Goal: Information Seeking & Learning: Learn about a topic

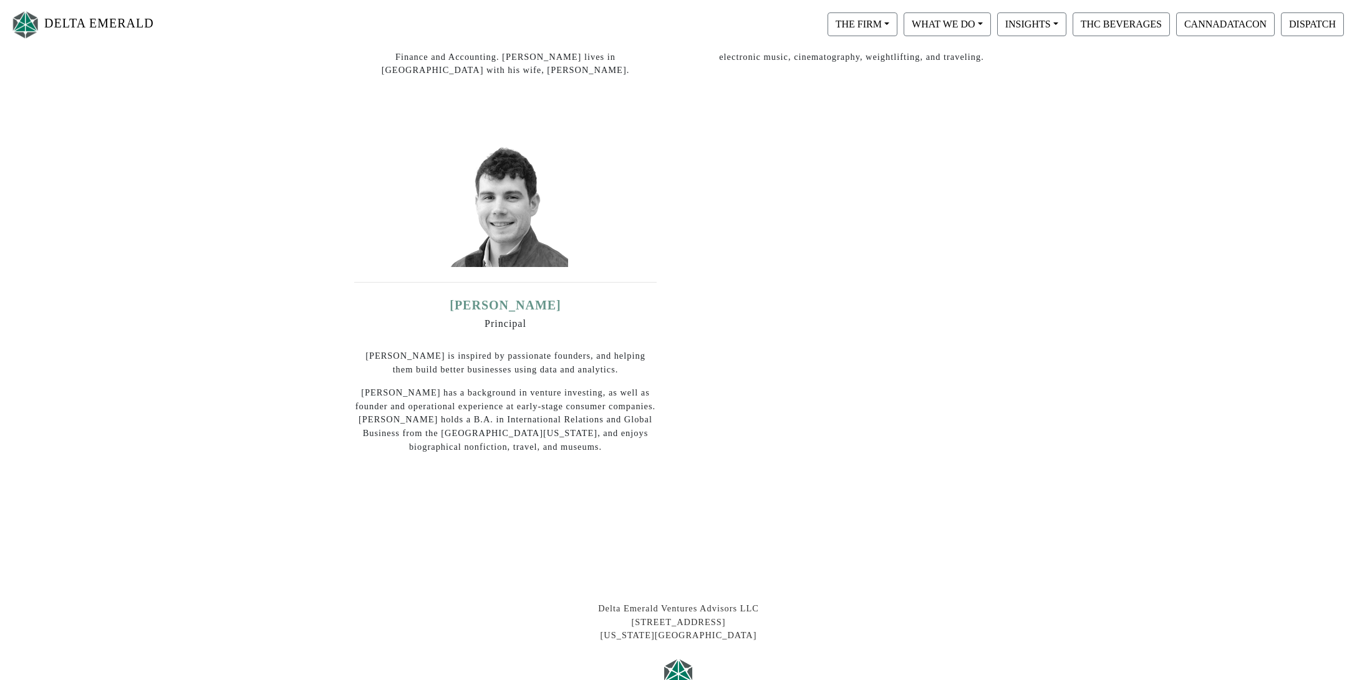
scroll to position [531, 0]
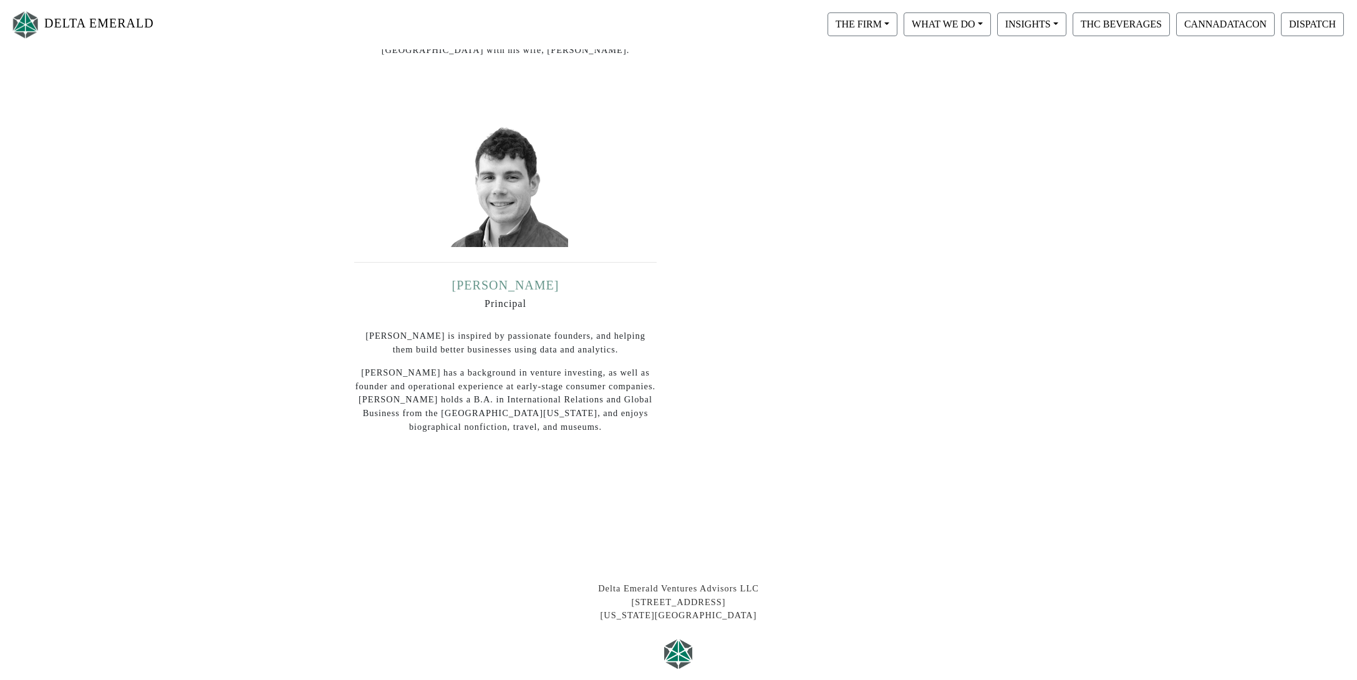
click at [491, 278] on link "[PERSON_NAME]" at bounding box center [505, 285] width 107 height 14
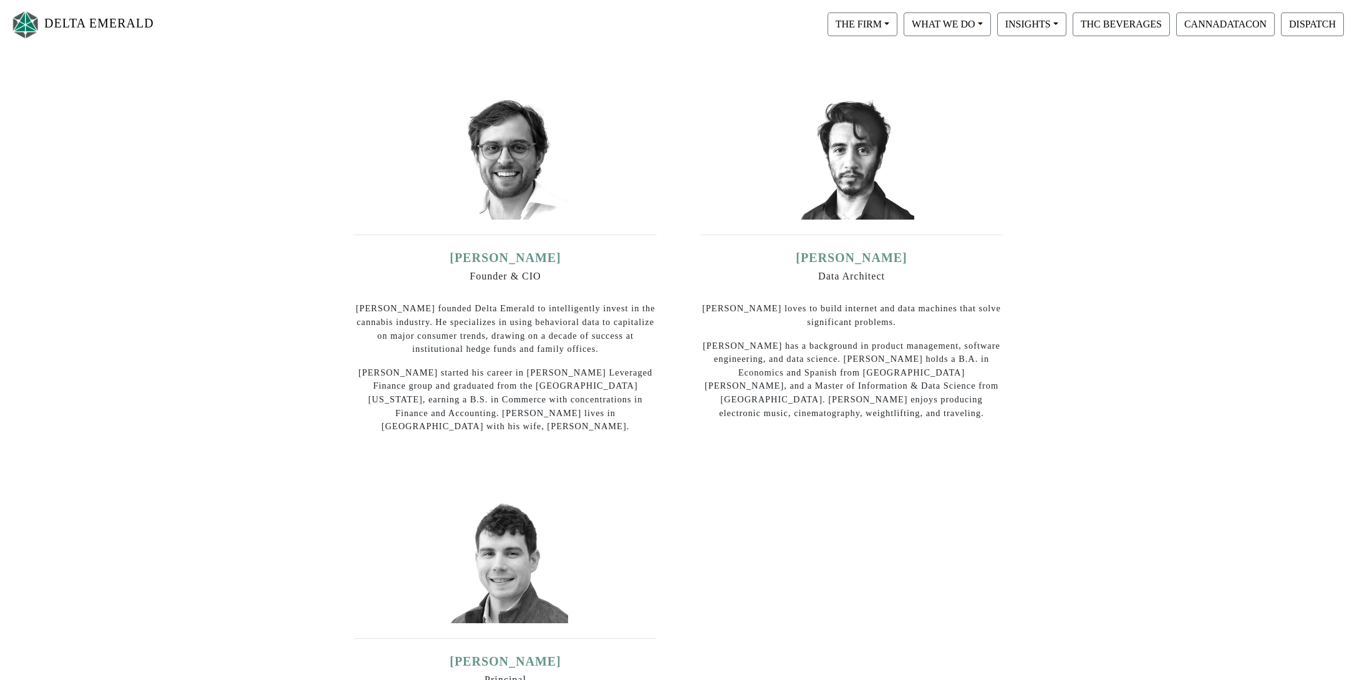
scroll to position [73, 0]
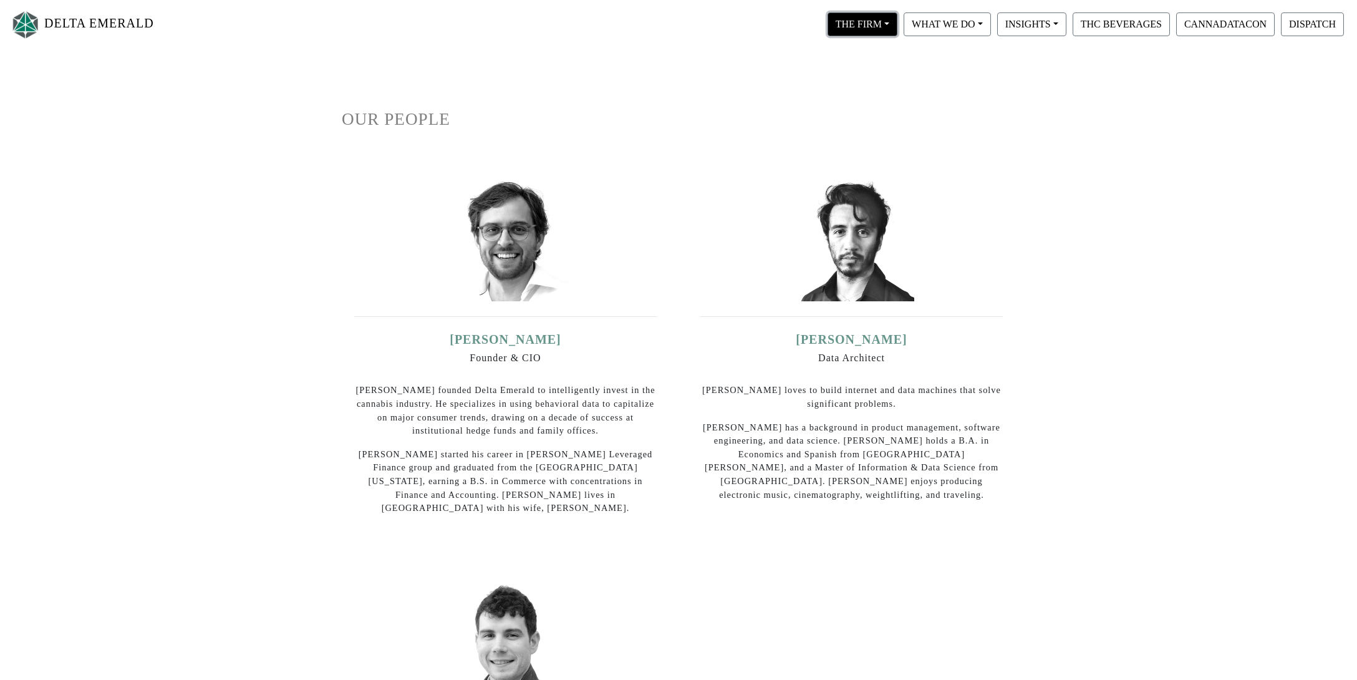
click at [881, 24] on button "THE FIRM" at bounding box center [863, 24] width 70 height 24
click at [853, 60] on link "Our Objective" at bounding box center [874, 56] width 99 height 20
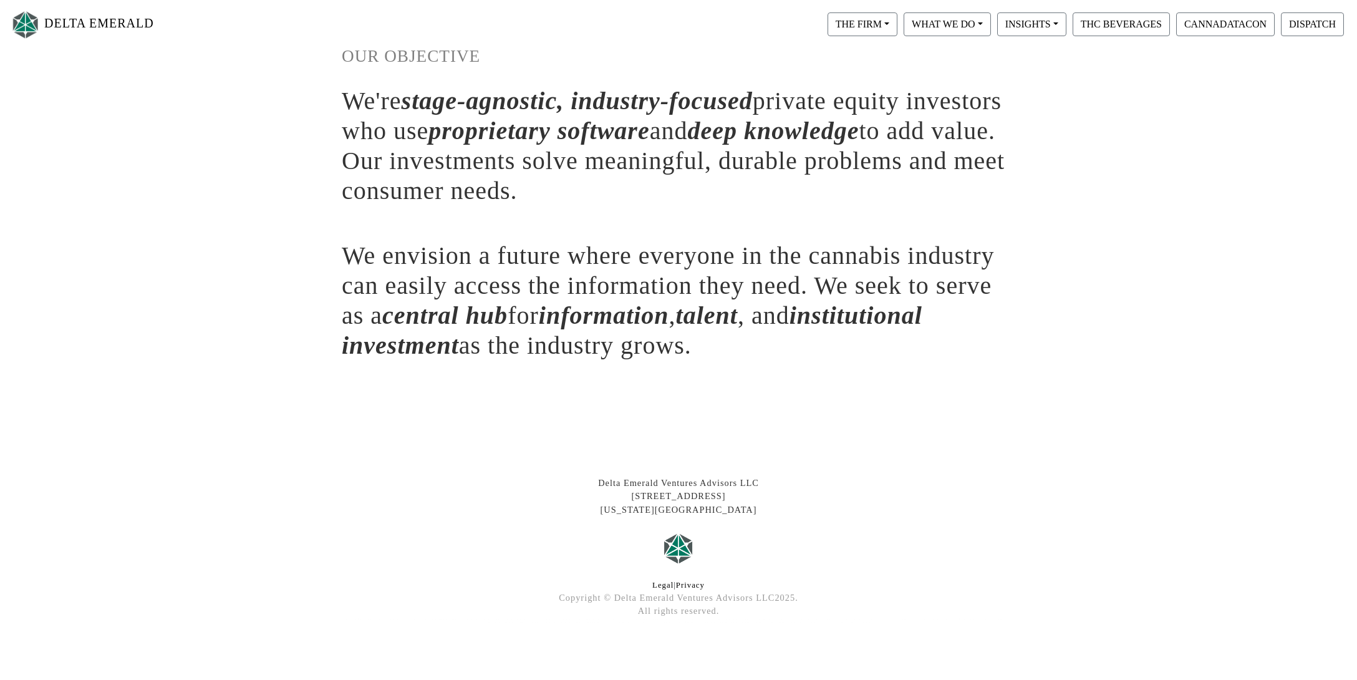
scroll to position [143, 0]
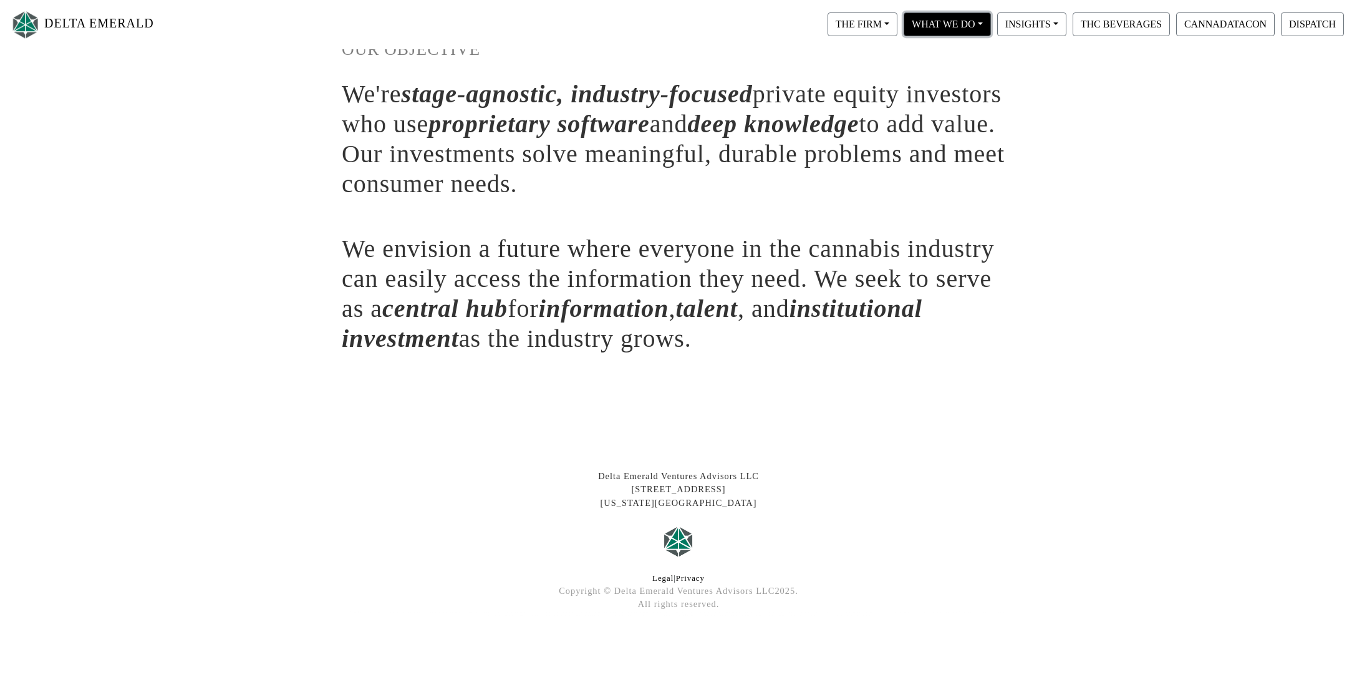
click at [971, 29] on button "WHAT WE DO" at bounding box center [947, 24] width 87 height 24
click at [1047, 24] on button "INSIGHTS" at bounding box center [1031, 24] width 69 height 24
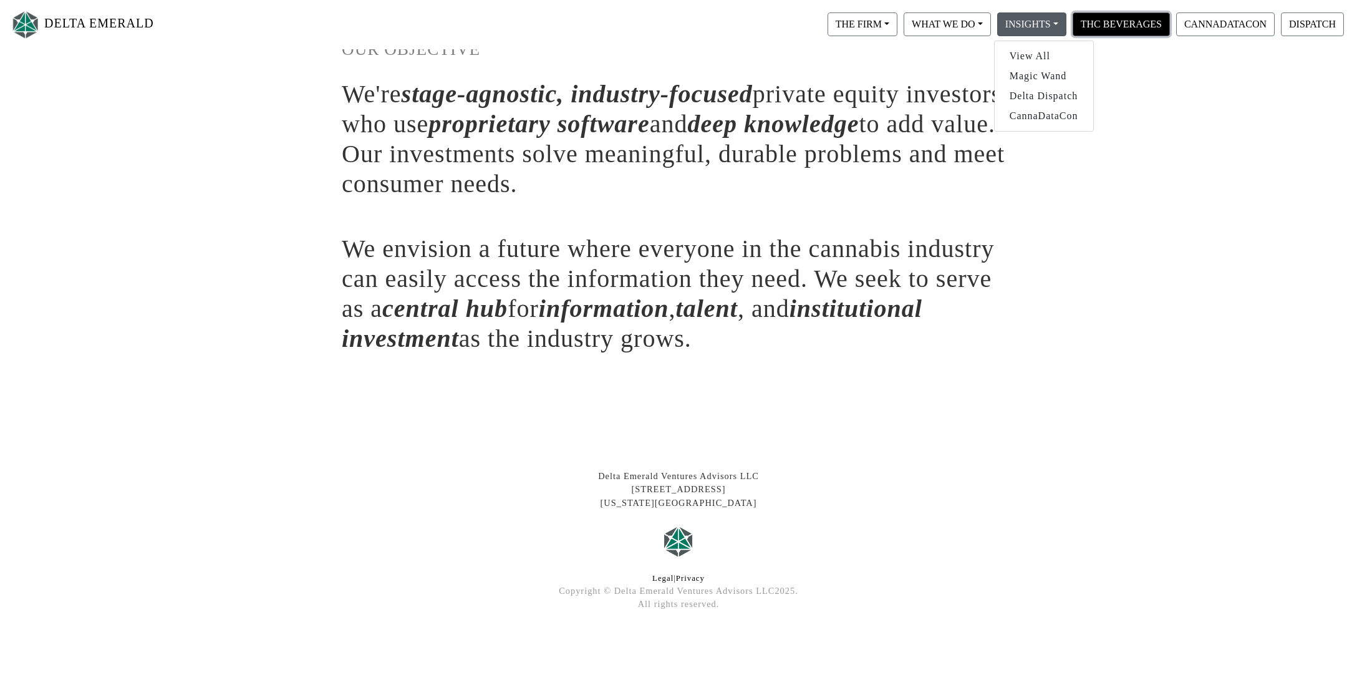
click at [1115, 26] on button "THC BEVERAGES" at bounding box center [1121, 24] width 97 height 24
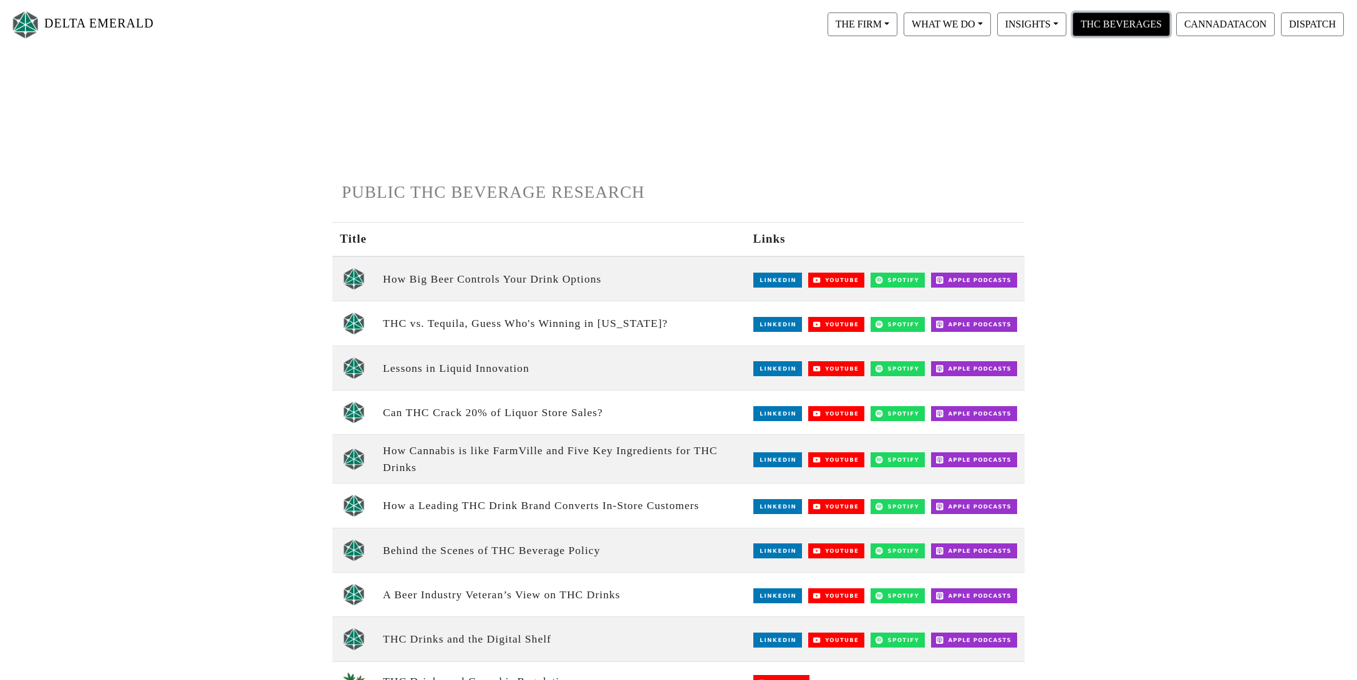
click at [1131, 24] on button "THC BEVERAGES" at bounding box center [1121, 24] width 97 height 24
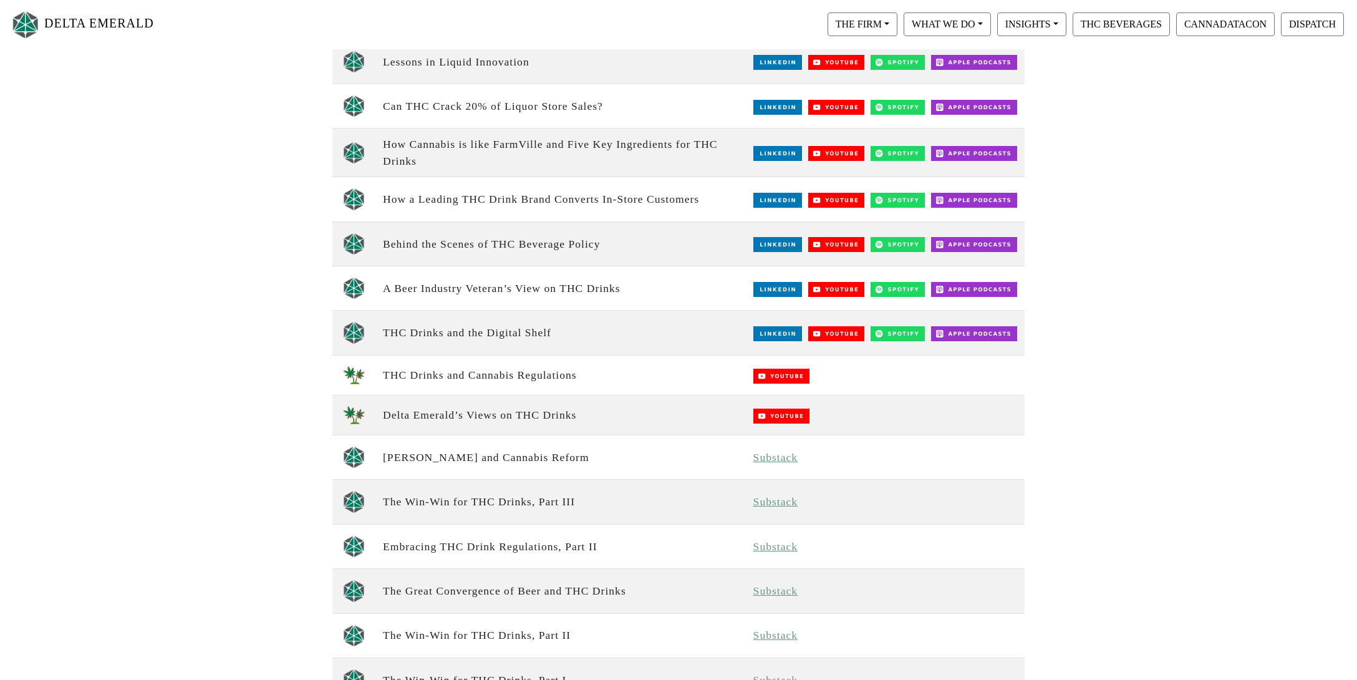
scroll to position [306, 0]
click at [405, 204] on td "How a Leading THC Drink Brand Converts In-Store Customers" at bounding box center [560, 200] width 370 height 44
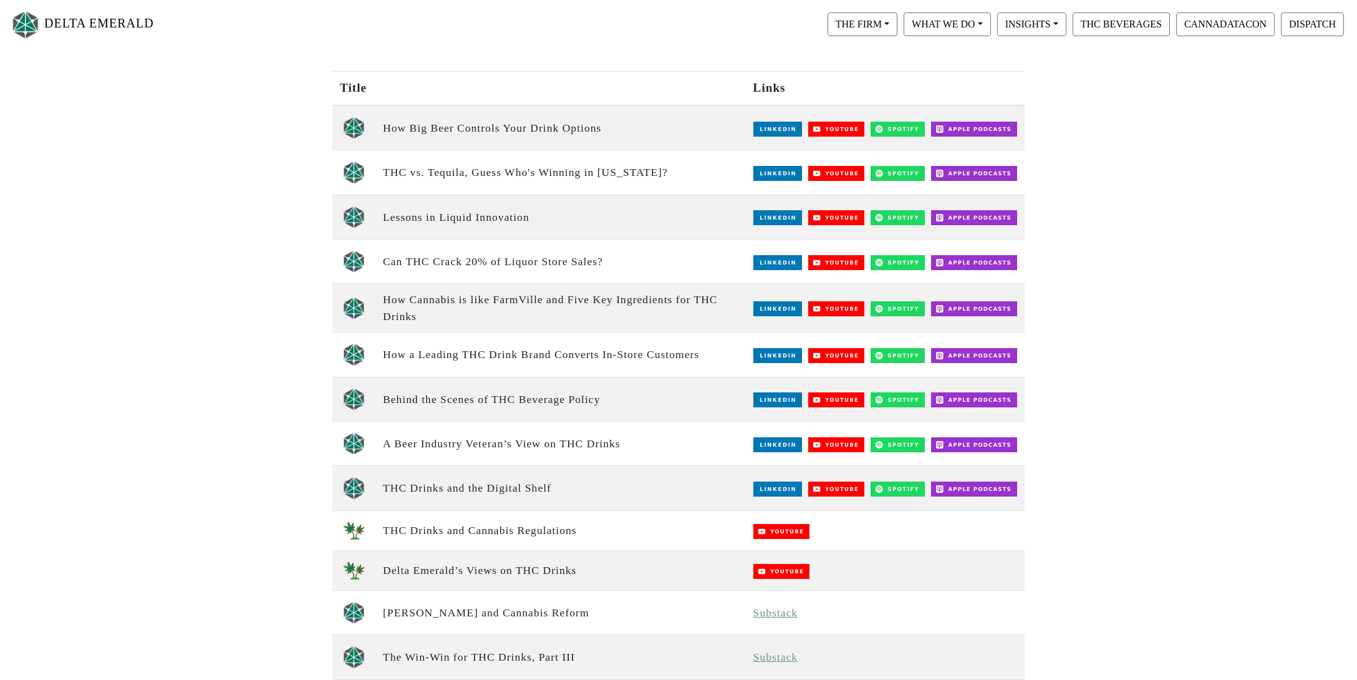
scroll to position [0, 0]
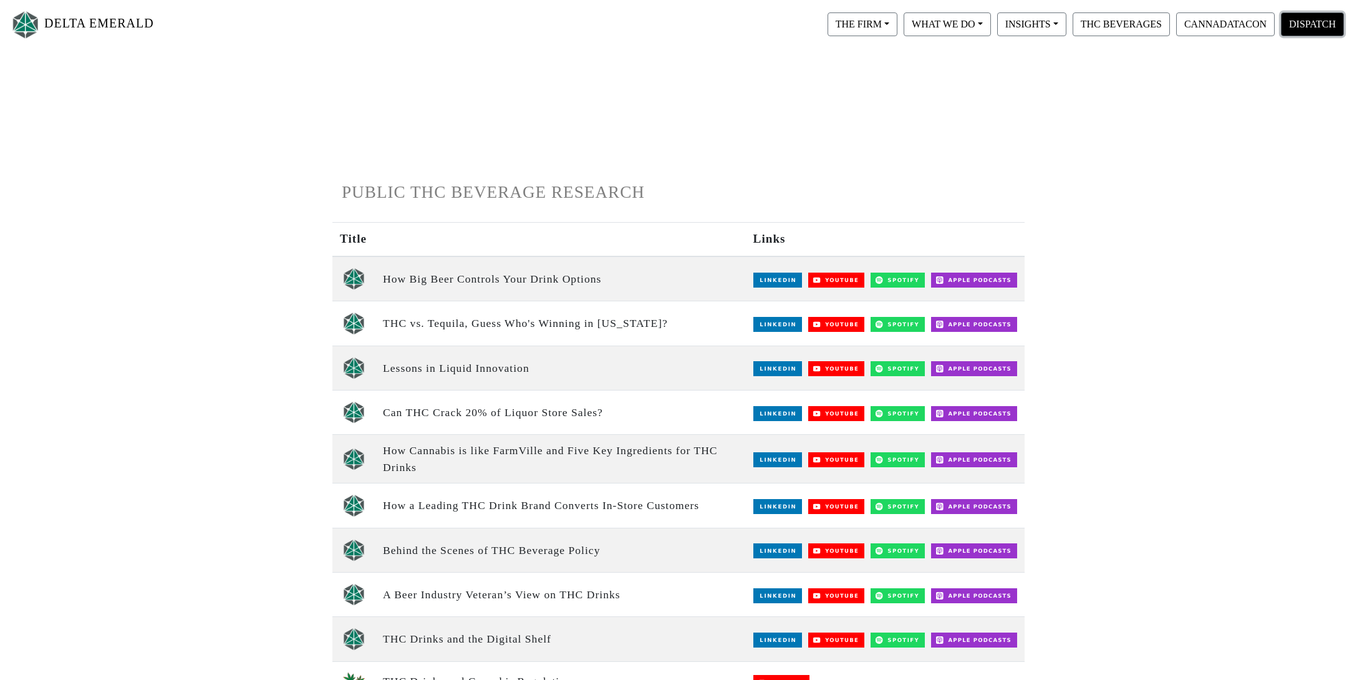
click at [1310, 25] on button "DISPATCH" at bounding box center [1312, 24] width 63 height 24
